Goal: Find specific page/section: Find specific page/section

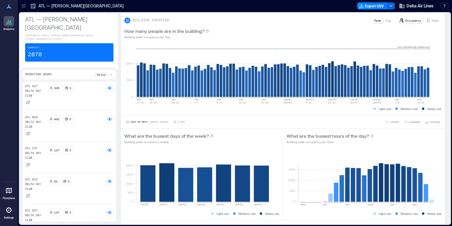
click at [27, 7] on div at bounding box center [23, 5] width 9 height 9
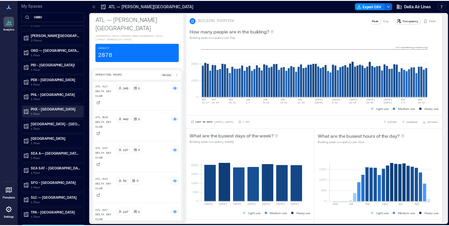
scroll to position [513, 0]
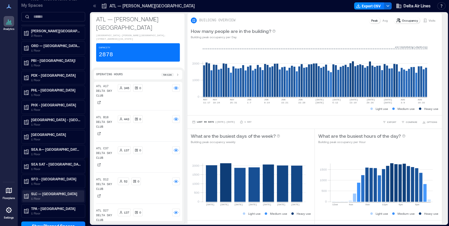
click at [69, 191] on p "SLC — Salt Lake City International Airport" at bounding box center [56, 193] width 50 height 5
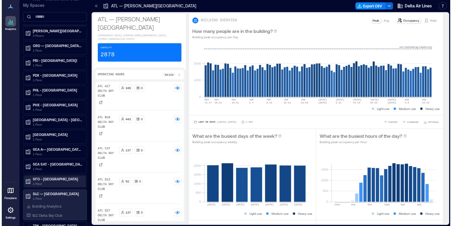
scroll to position [530, 0]
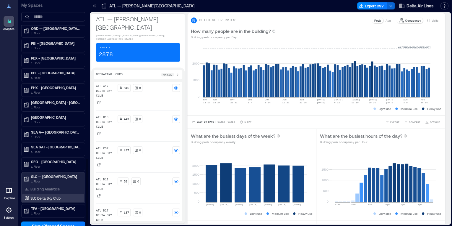
click at [60, 195] on p "SLC Delta Sky Club" at bounding box center [45, 197] width 30 height 5
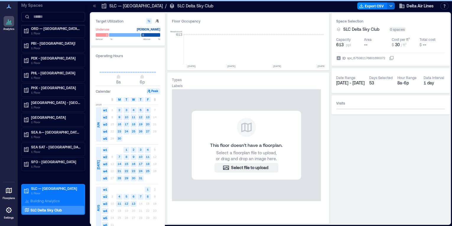
scroll to position [0, 1229]
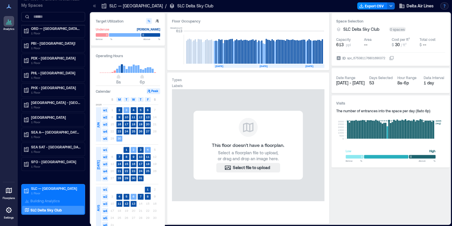
click at [443, 5] on button "button" at bounding box center [444, 5] width 8 height 7
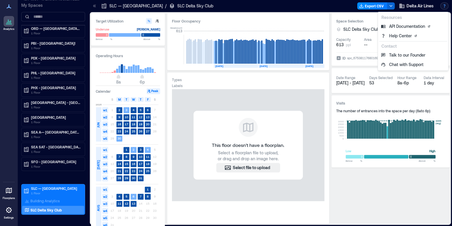
click at [443, 6] on button "button" at bounding box center [444, 5] width 8 height 7
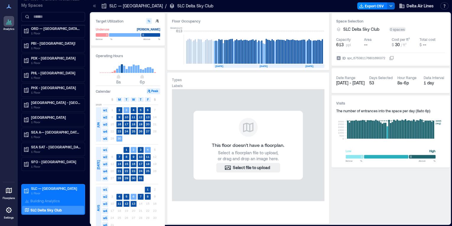
click at [13, 211] on div at bounding box center [9, 209] width 11 height 11
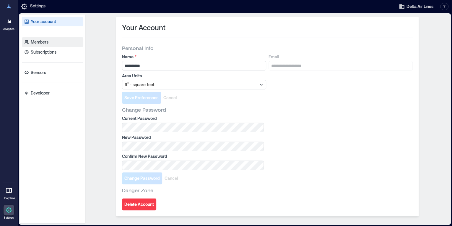
click at [60, 44] on link "Members" at bounding box center [52, 41] width 61 height 9
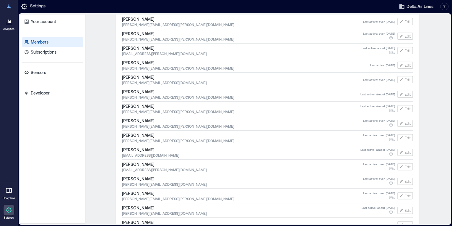
scroll to position [1963, 0]
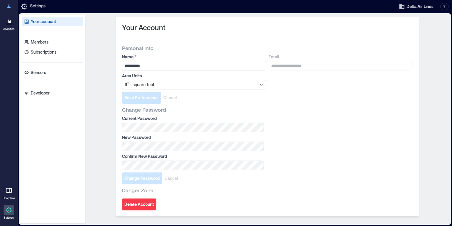
click at [7, 9] on icon at bounding box center [8, 6] width 7 height 7
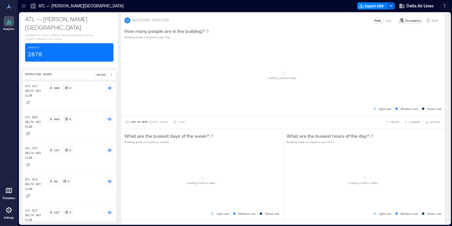
click at [26, 7] on icon at bounding box center [24, 6] width 6 height 6
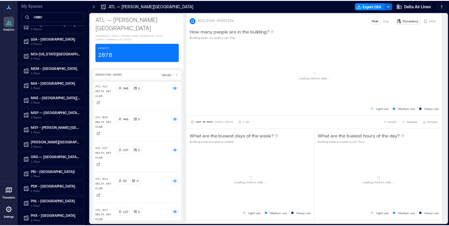
scroll to position [513, 0]
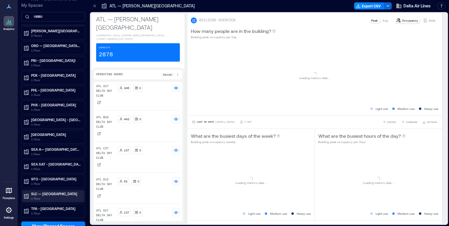
click at [54, 191] on p "SLC — Salt Lake City International Airport" at bounding box center [56, 193] width 50 height 5
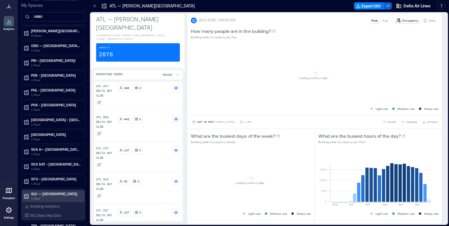
scroll to position [0, 0]
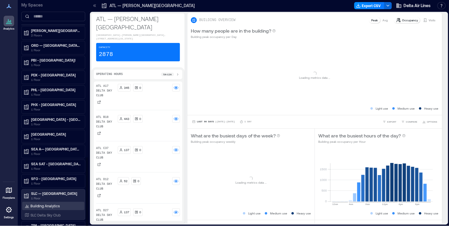
click at [55, 203] on p "Building Analytics" at bounding box center [44, 205] width 29 height 5
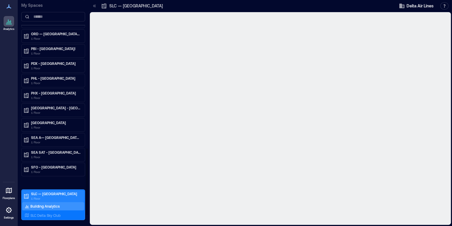
click at [52, 200] on p "1 Floor" at bounding box center [56, 198] width 50 height 5
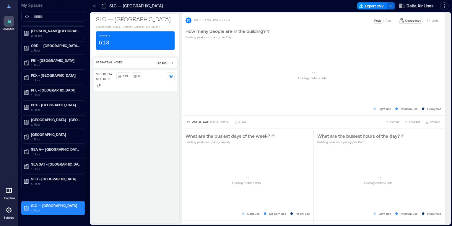
click at [51, 203] on p "SLC — Salt Lake City International Airport" at bounding box center [56, 205] width 50 height 5
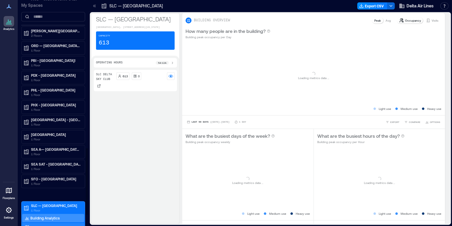
click at [45, 224] on p "SLC Delta Sky Club" at bounding box center [45, 226] width 30 height 5
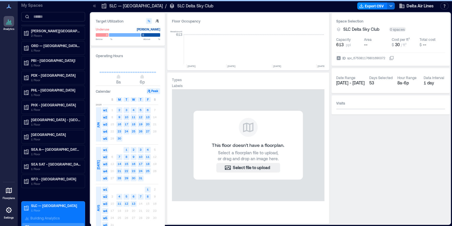
scroll to position [0, 1229]
drag, startPoint x: 109, startPoint y: 7, endPoint x: 163, endPoint y: 26, distance: 57.4
click at [187, 9] on div "SLC — Salt Lake City International Airport / SLC Delta Sky Club" at bounding box center [157, 6] width 112 height 6
